Goal: Task Accomplishment & Management: Use online tool/utility

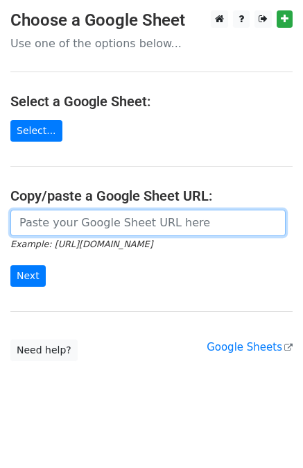
click at [80, 219] on input "url" at bounding box center [147, 223] width 275 height 26
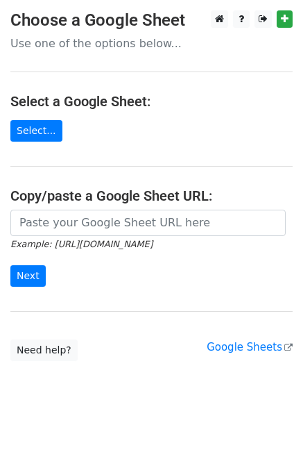
click at [42, 303] on main "Choose a Google Sheet Use one of the options below... Select a Google Sheet: Se…" at bounding box center [151, 185] width 303 height 350
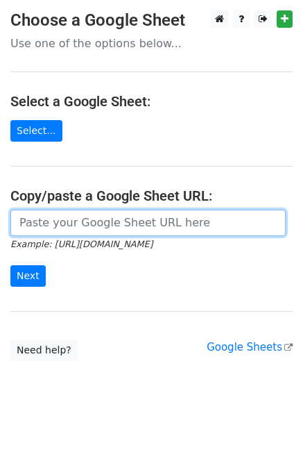
click at [47, 231] on input "url" at bounding box center [147, 223] width 275 height 26
paste input "https://docs.google.com/spreadsheets/d/19lXQmf4l71swiX2SsZByBl8CWmrvsAywCTpSnXE…"
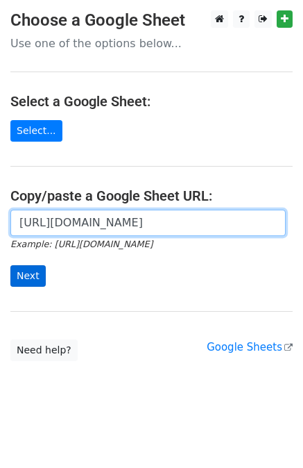
type input "https://docs.google.com/spreadsheets/d/19lXQmf4l71swiX2SsZByBl8CWmrvsAywCTpSnXE…"
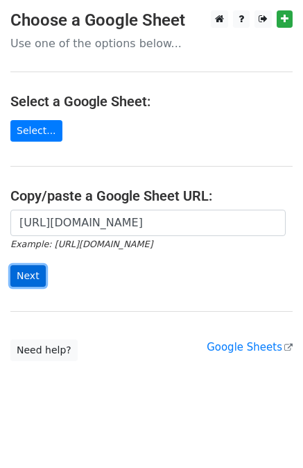
scroll to position [0, 0]
click at [24, 281] on input "Next" at bounding box center [27, 276] width 35 height 22
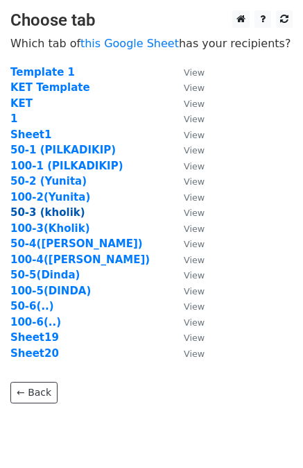
click at [48, 213] on strong "50-3 (kholik)" at bounding box center [47, 212] width 75 height 12
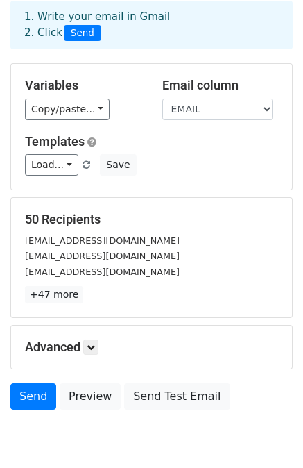
scroll to position [69, 0]
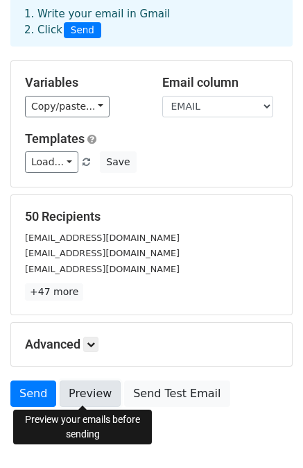
click at [78, 393] on link "Preview" at bounding box center [90, 393] width 61 height 26
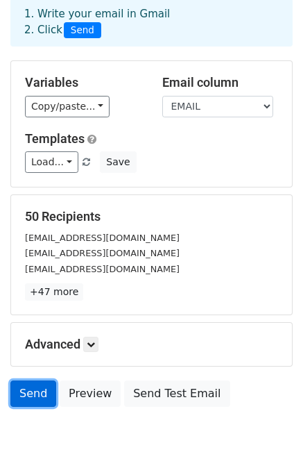
click at [23, 398] on link "Send" at bounding box center [33, 393] width 46 height 26
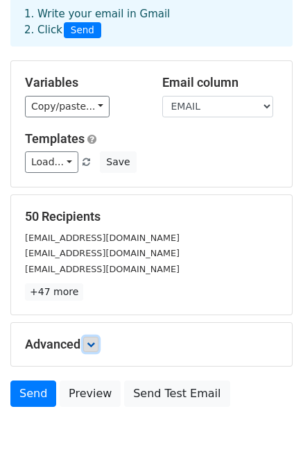
click at [87, 344] on link at bounding box center [90, 344] width 15 height 15
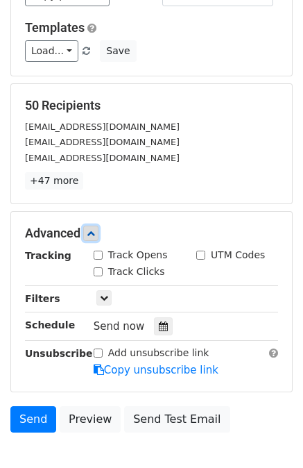
scroll to position [208, 0]
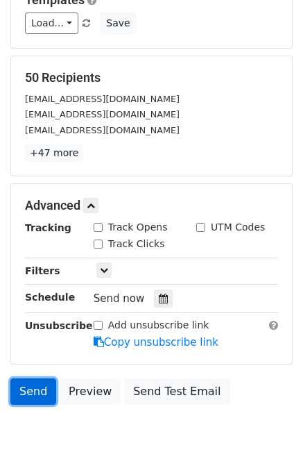
click at [30, 391] on link "Send" at bounding box center [33, 391] width 46 height 26
click at [100, 324] on input "Add unsubscribe link" at bounding box center [98, 325] width 9 height 9
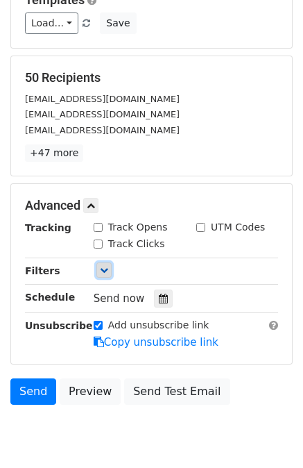
click at [105, 270] on icon at bounding box center [104, 270] width 8 height 8
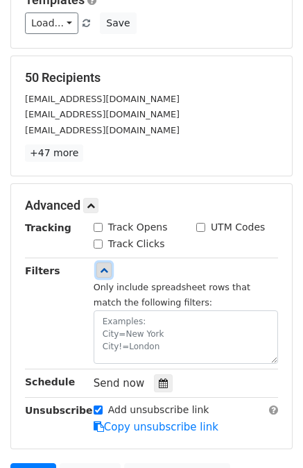
click at [105, 270] on icon at bounding box center [104, 270] width 8 height 8
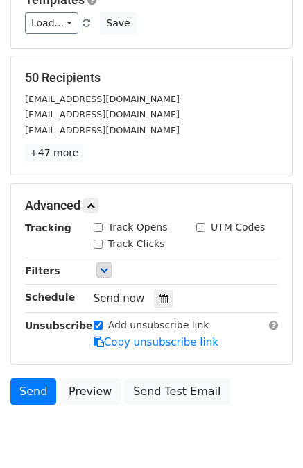
click at [100, 322] on input "Add unsubscribe link" at bounding box center [98, 325] width 9 height 9
checkbox input "false"
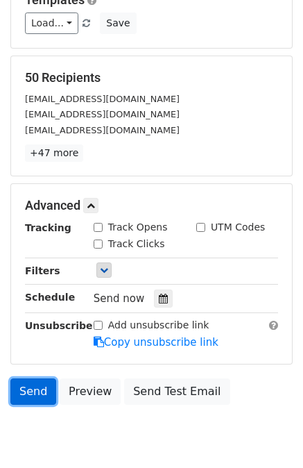
click at [39, 392] on link "Send" at bounding box center [33, 391] width 46 height 26
click at [27, 387] on link "Send" at bounding box center [33, 391] width 46 height 26
click at [41, 393] on link "Send" at bounding box center [33, 391] width 46 height 26
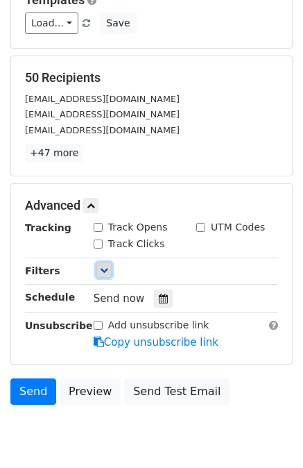
click at [100, 269] on icon at bounding box center [104, 270] width 8 height 8
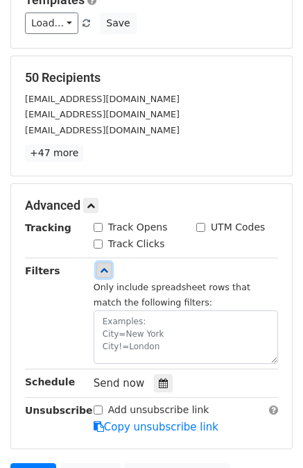
click at [105, 273] on link at bounding box center [103, 269] width 15 height 15
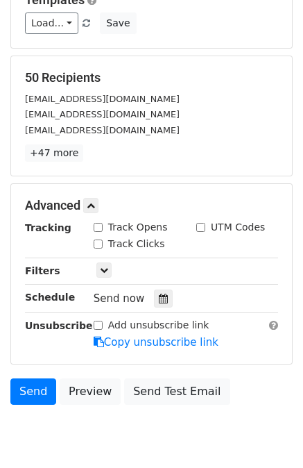
click at [105, 231] on div "Track Opens" at bounding box center [131, 227] width 74 height 15
click at [103, 228] on div "Track Opens" at bounding box center [131, 227] width 74 height 15
click at [100, 228] on input "Track Opens" at bounding box center [98, 227] width 9 height 9
checkbox input "true"
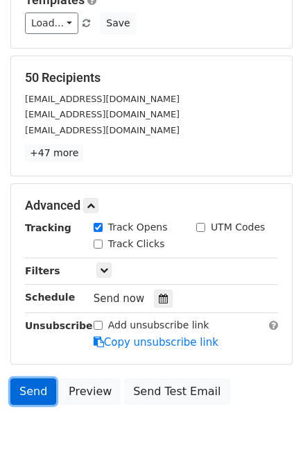
click at [44, 387] on link "Send" at bounding box center [33, 391] width 46 height 26
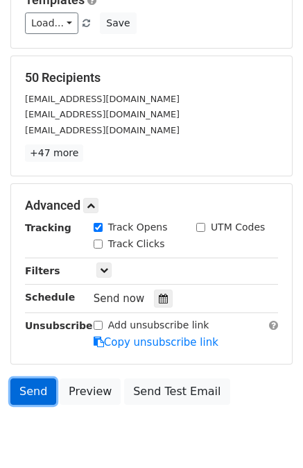
click at [44, 387] on link "Send" at bounding box center [33, 391] width 46 height 26
click at [46, 388] on link "Send" at bounding box center [33, 391] width 46 height 26
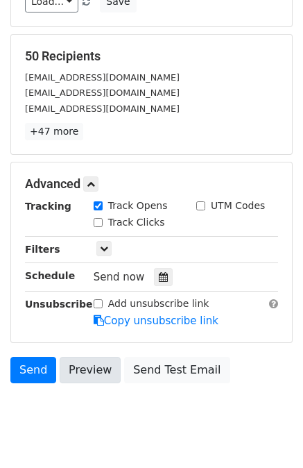
scroll to position [260, 0]
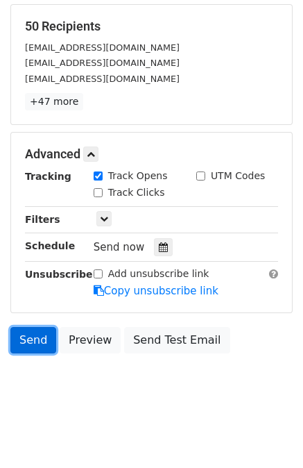
click at [31, 343] on link "Send" at bounding box center [33, 340] width 46 height 26
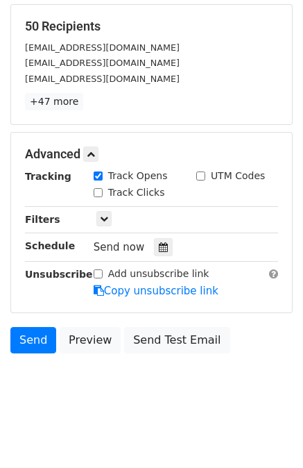
click at [103, 271] on div "Add unsubscribe link" at bounding box center [152, 273] width 116 height 15
click at [100, 271] on input "Add unsubscribe link" at bounding box center [98, 273] width 9 height 9
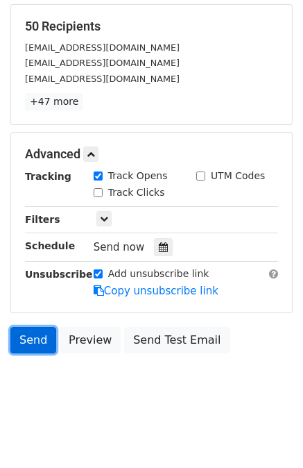
click at [22, 341] on link "Send" at bounding box center [33, 340] width 46 height 26
click at [46, 334] on link "Send" at bounding box center [33, 340] width 46 height 26
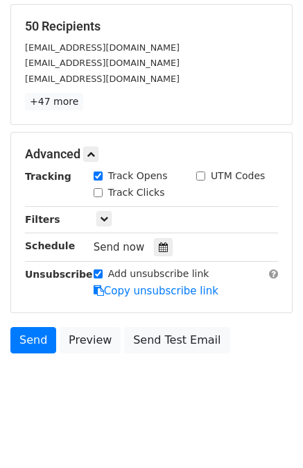
click at [100, 273] on input "Add unsubscribe link" at bounding box center [98, 273] width 9 height 9
checkbox input "false"
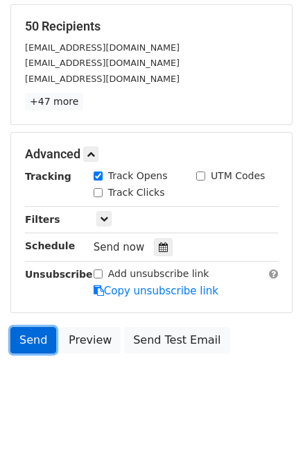
click at [36, 341] on link "Send" at bounding box center [33, 340] width 46 height 26
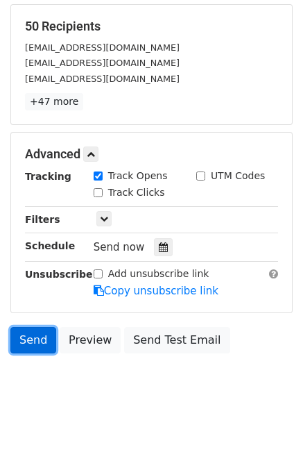
click at [39, 339] on link "Send" at bounding box center [33, 340] width 46 height 26
click at [33, 334] on link "Send" at bounding box center [33, 340] width 46 height 26
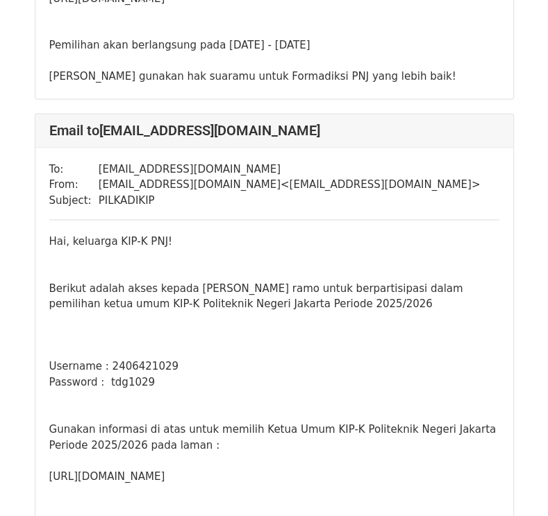
scroll to position [972, 0]
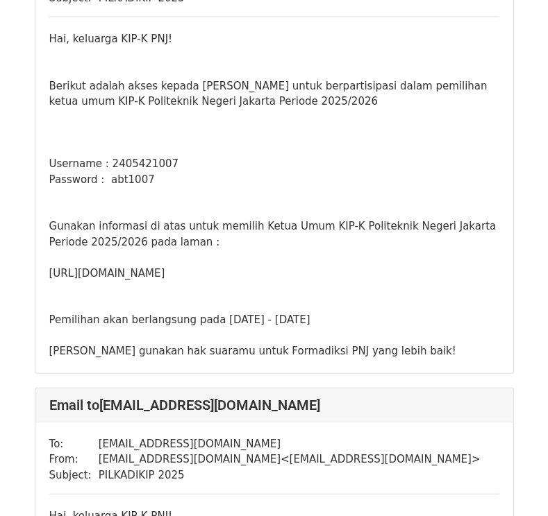
scroll to position [17861, 0]
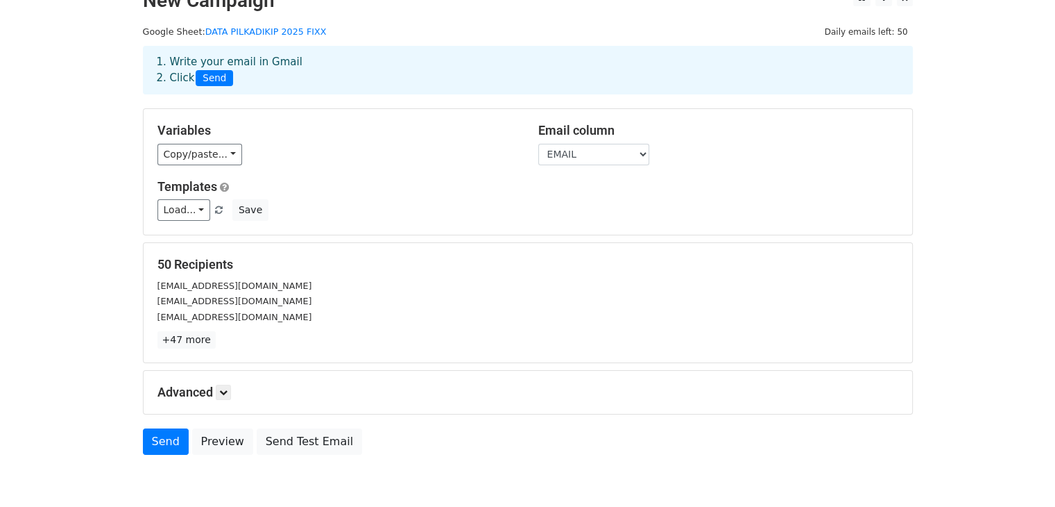
scroll to position [69, 0]
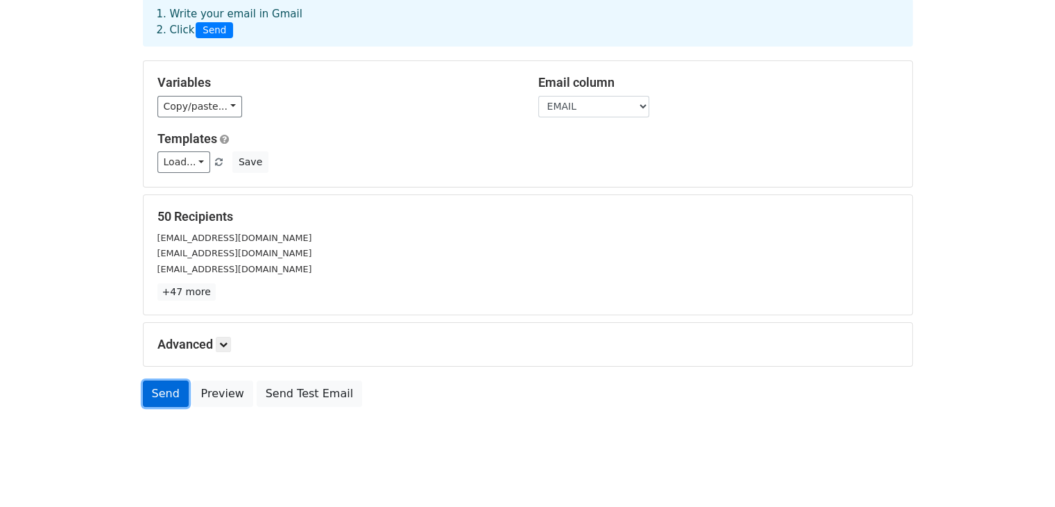
click at [158, 390] on link "Send" at bounding box center [166, 393] width 46 height 26
drag, startPoint x: 139, startPoint y: 401, endPoint x: 128, endPoint y: 415, distance: 18.2
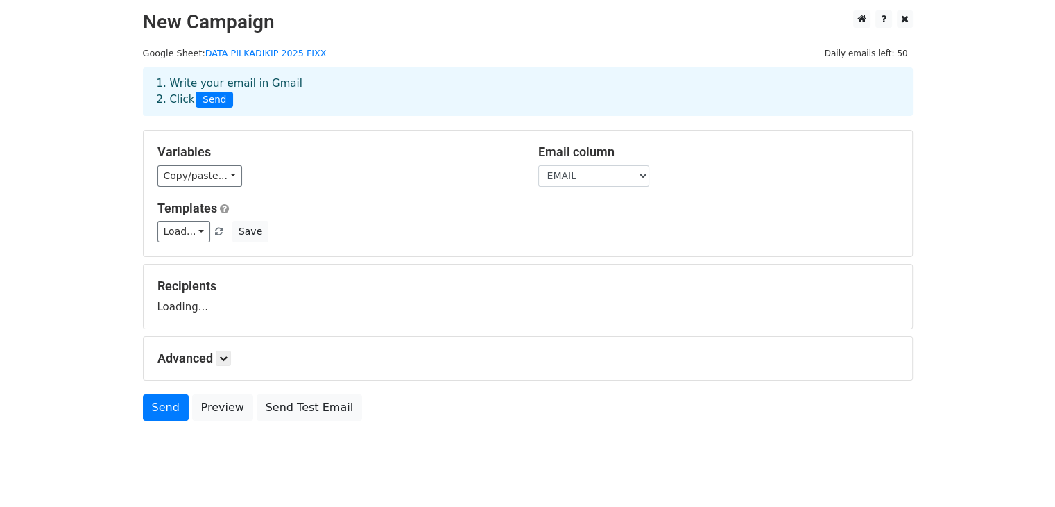
scroll to position [31, 0]
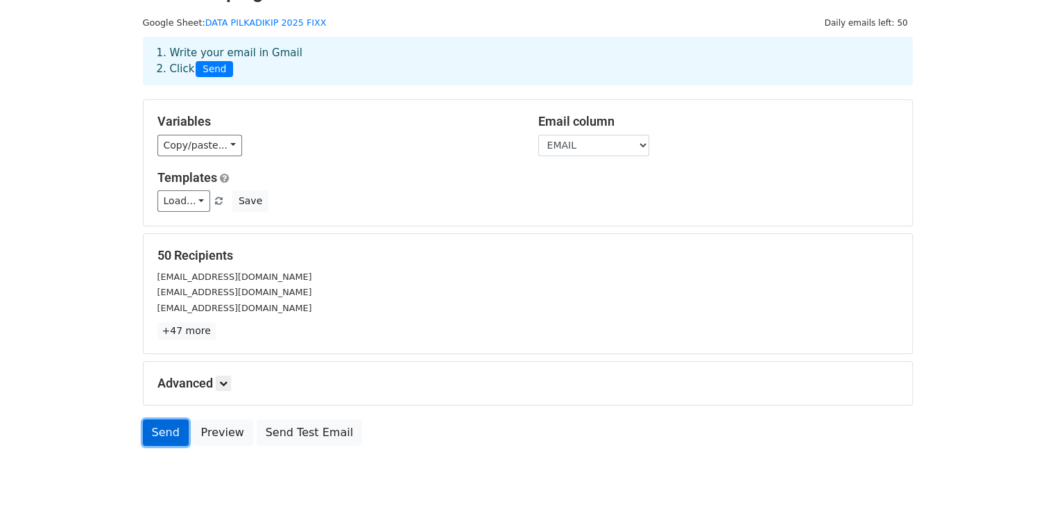
drag, startPoint x: 0, startPoint y: 0, endPoint x: 161, endPoint y: 428, distance: 457.4
click at [161, 419] on link "Send" at bounding box center [166, 432] width 46 height 26
click at [162, 431] on link "Send" at bounding box center [166, 432] width 46 height 26
click at [217, 377] on h5 "Advanced" at bounding box center [528, 382] width 741 height 15
click at [219, 378] on link at bounding box center [223, 382] width 15 height 15
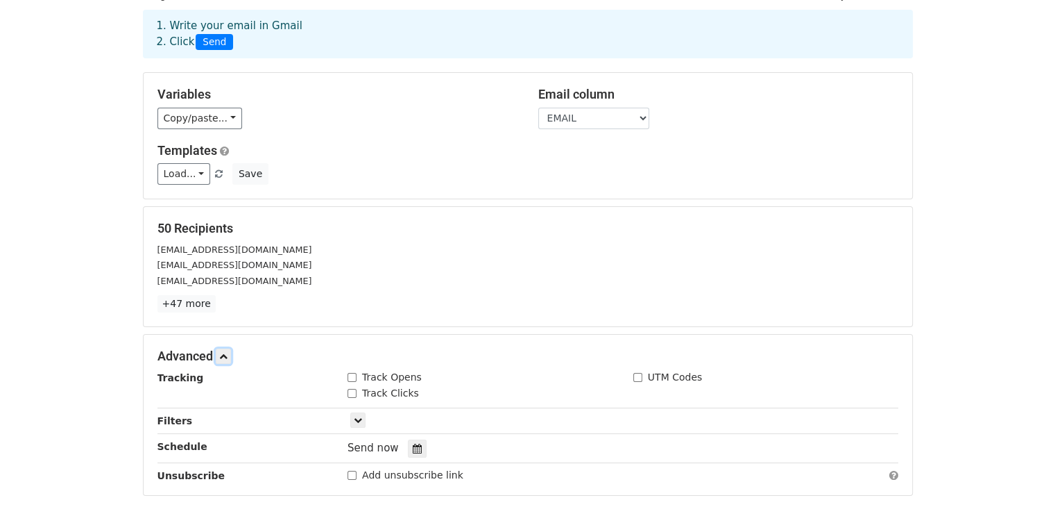
scroll to position [169, 0]
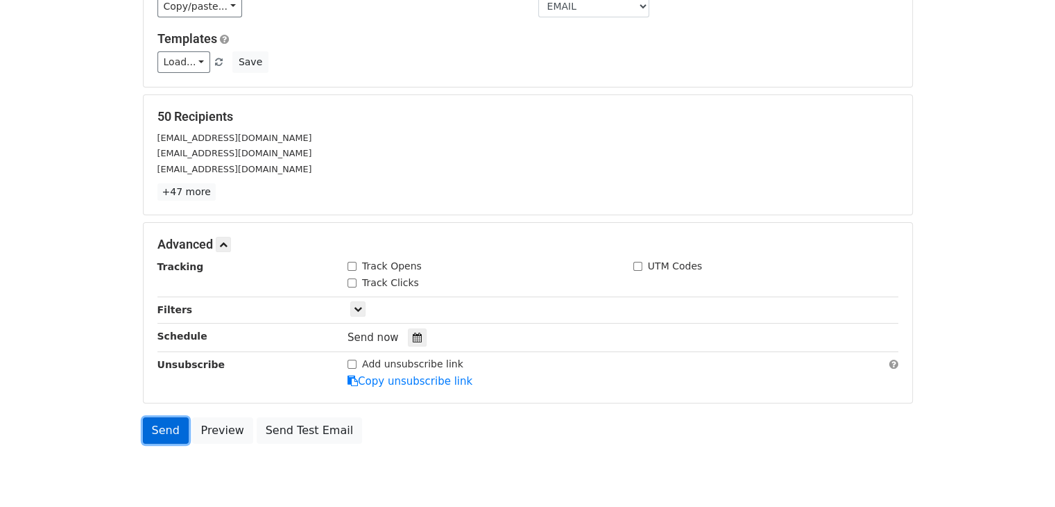
click at [165, 435] on link "Send" at bounding box center [166, 430] width 46 height 26
click at [165, 434] on link "Send" at bounding box center [166, 430] width 46 height 26
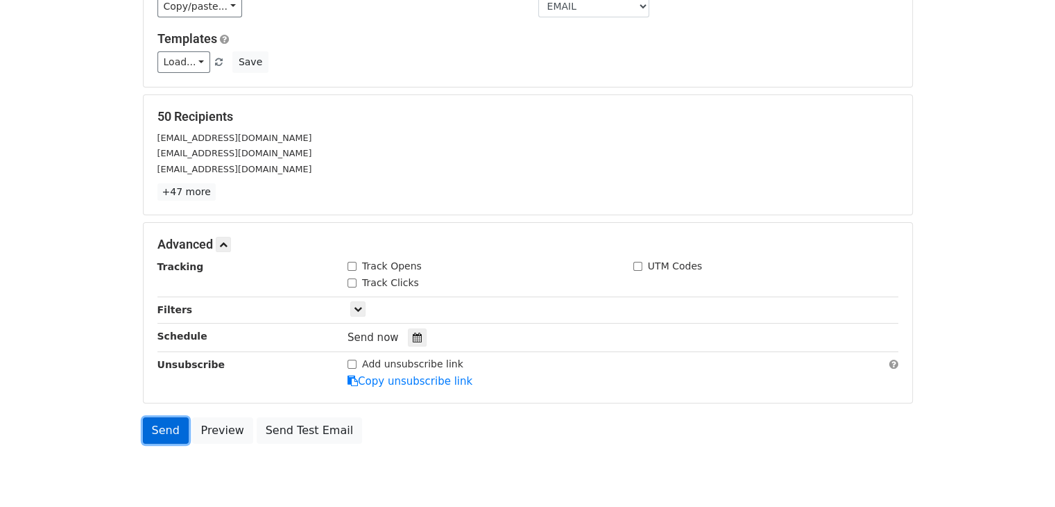
click at [165, 434] on link "Send" at bounding box center [166, 430] width 46 height 26
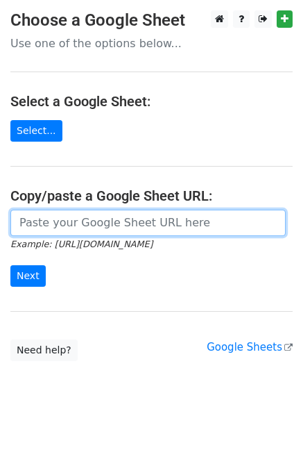
click at [46, 221] on input "url" at bounding box center [147, 223] width 275 height 26
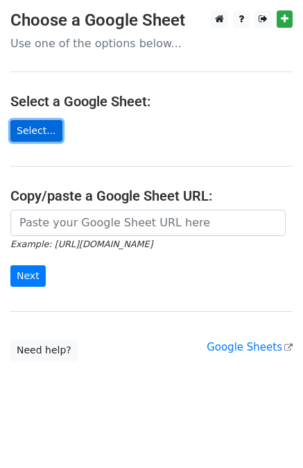
click at [44, 129] on link "Select..." at bounding box center [36, 131] width 52 height 22
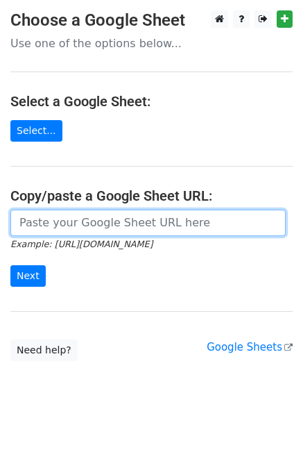
click at [53, 218] on input "url" at bounding box center [147, 223] width 275 height 26
paste input "https://docs.google.com/spreadsheets/d/19lXQmf4l71swiX2SsZByBl8CWmrvsAywCTpSnXE…"
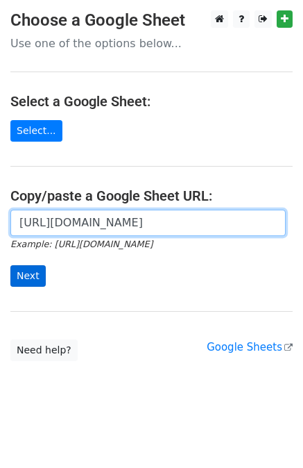
type input "https://docs.google.com/spreadsheets/d/19lXQmf4l71swiX2SsZByBl8CWmrvsAywCTpSnXE…"
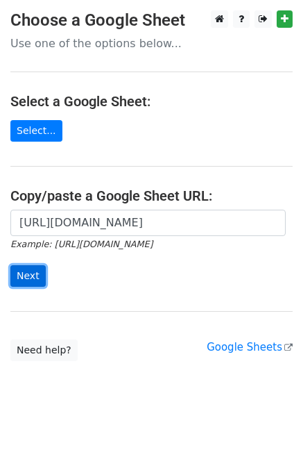
scroll to position [0, 0]
click at [37, 274] on input "Next" at bounding box center [27, 276] width 35 height 22
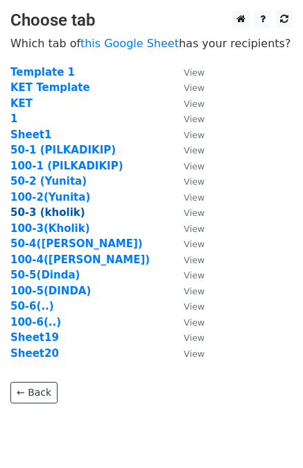
click at [53, 214] on strong "50-3 (kholik)" at bounding box center [47, 212] width 75 height 12
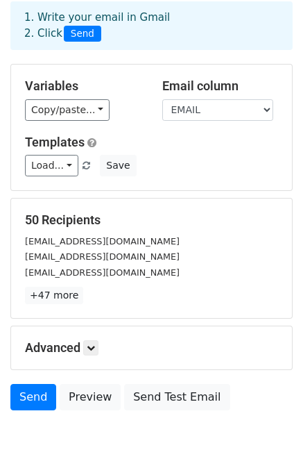
scroll to position [69, 0]
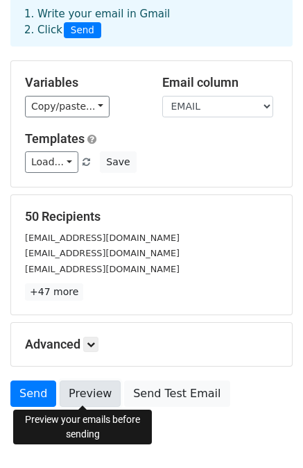
click at [84, 398] on link "Preview" at bounding box center [90, 393] width 61 height 26
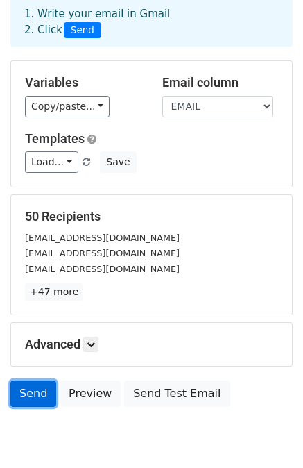
click at [39, 393] on link "Send" at bounding box center [33, 393] width 46 height 26
click at [28, 394] on link "Send" at bounding box center [33, 393] width 46 height 26
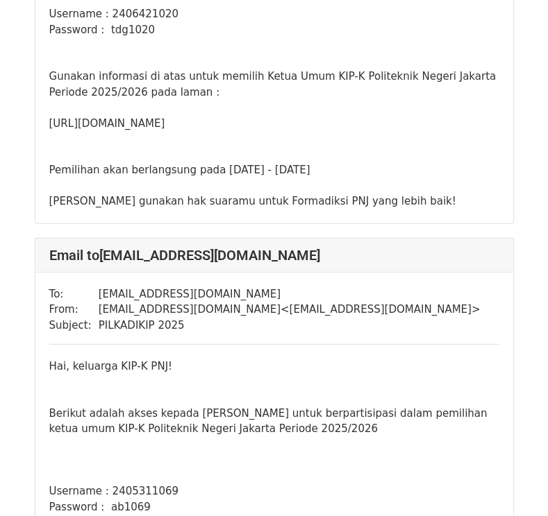
scroll to position [4649, 0]
